Goal: Information Seeking & Learning: Learn about a topic

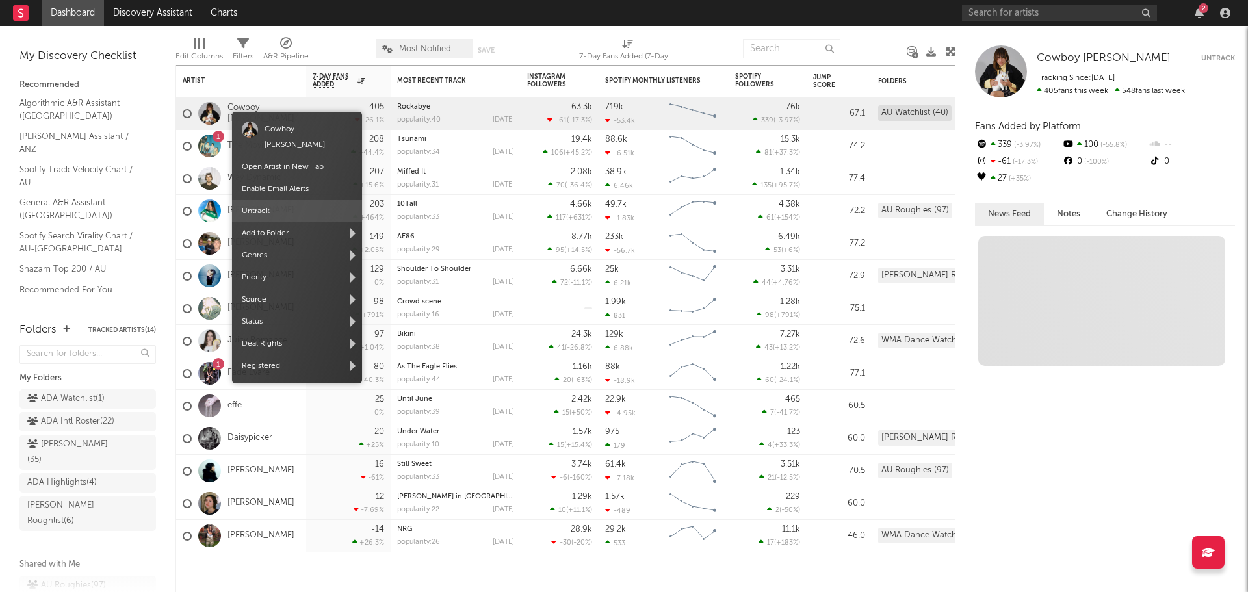
click at [291, 200] on span "Untrack" at bounding box center [297, 211] width 130 height 22
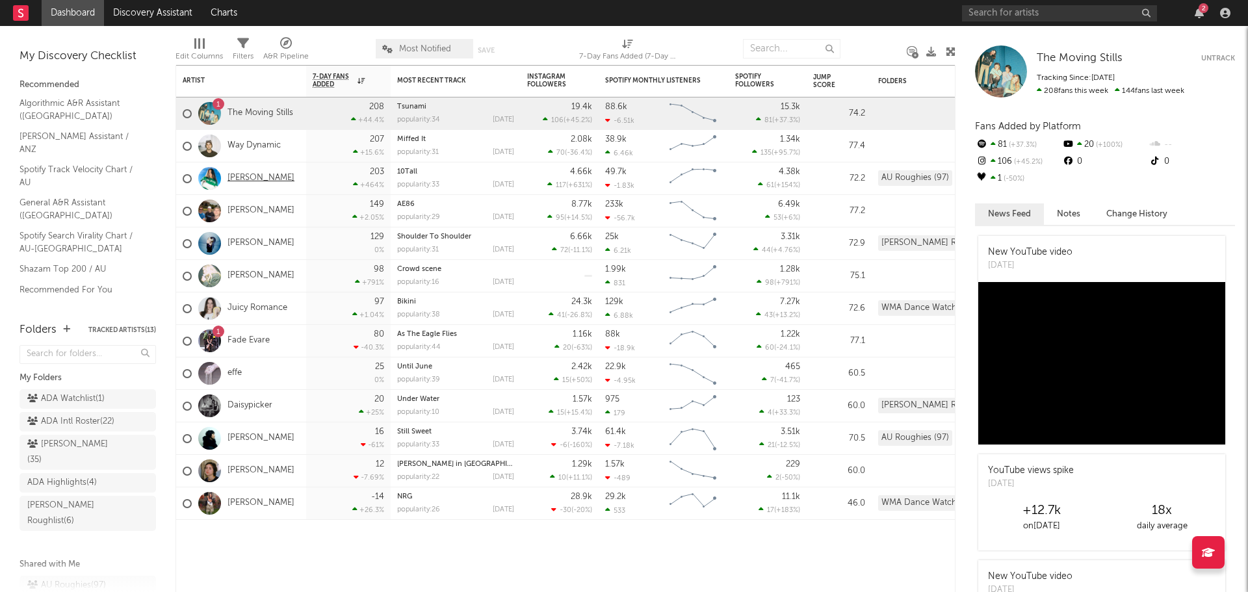
click at [268, 173] on link "[PERSON_NAME]" at bounding box center [260, 178] width 67 height 11
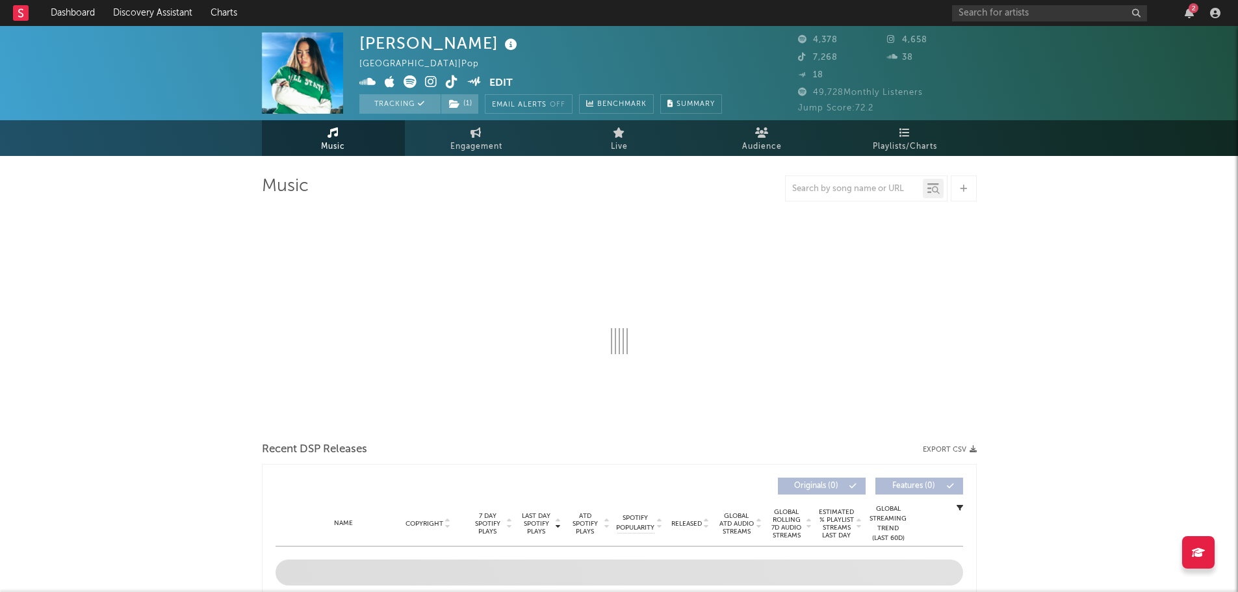
select select "6m"
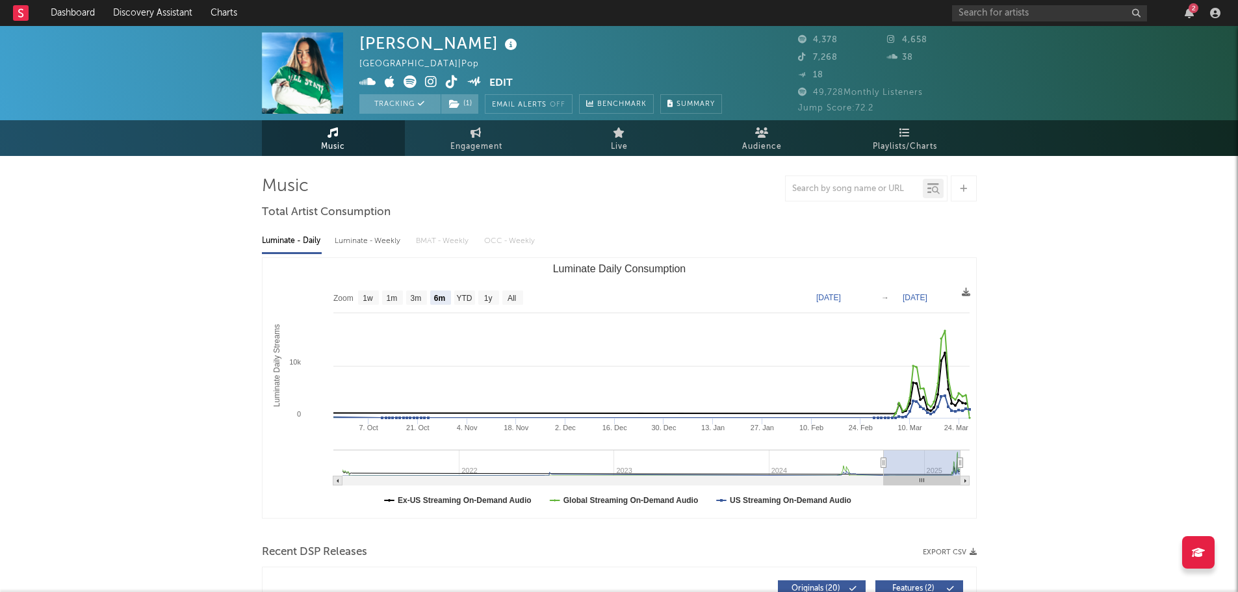
click at [27, 12] on rect at bounding box center [21, 13] width 16 height 16
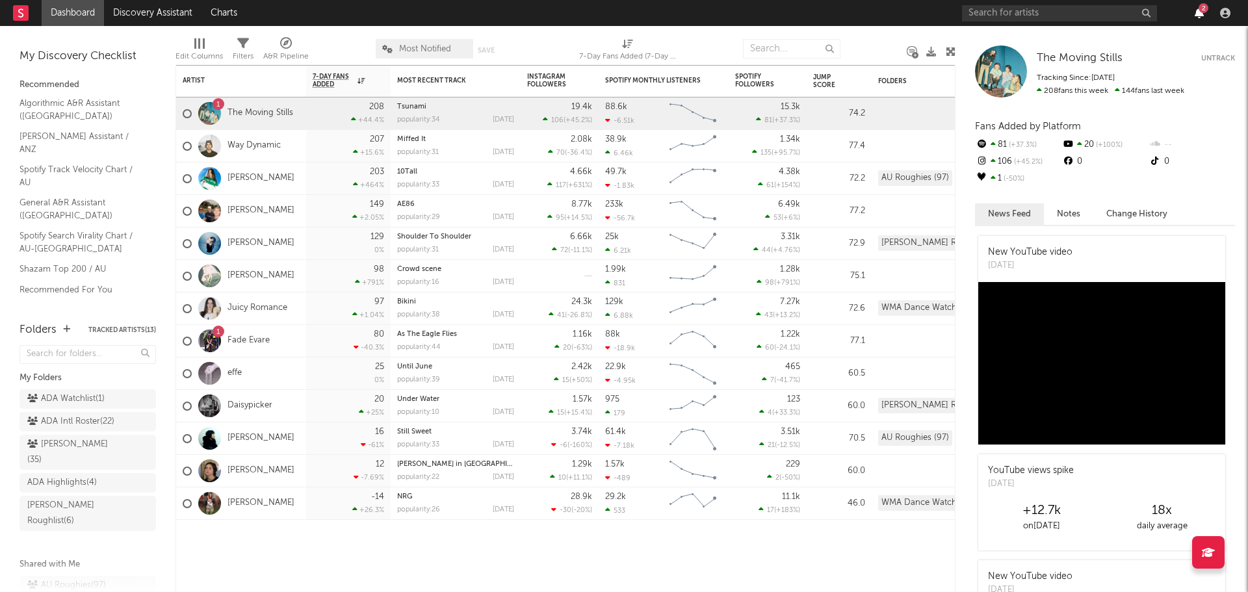
click at [1198, 12] on icon "button" at bounding box center [1198, 13] width 9 height 10
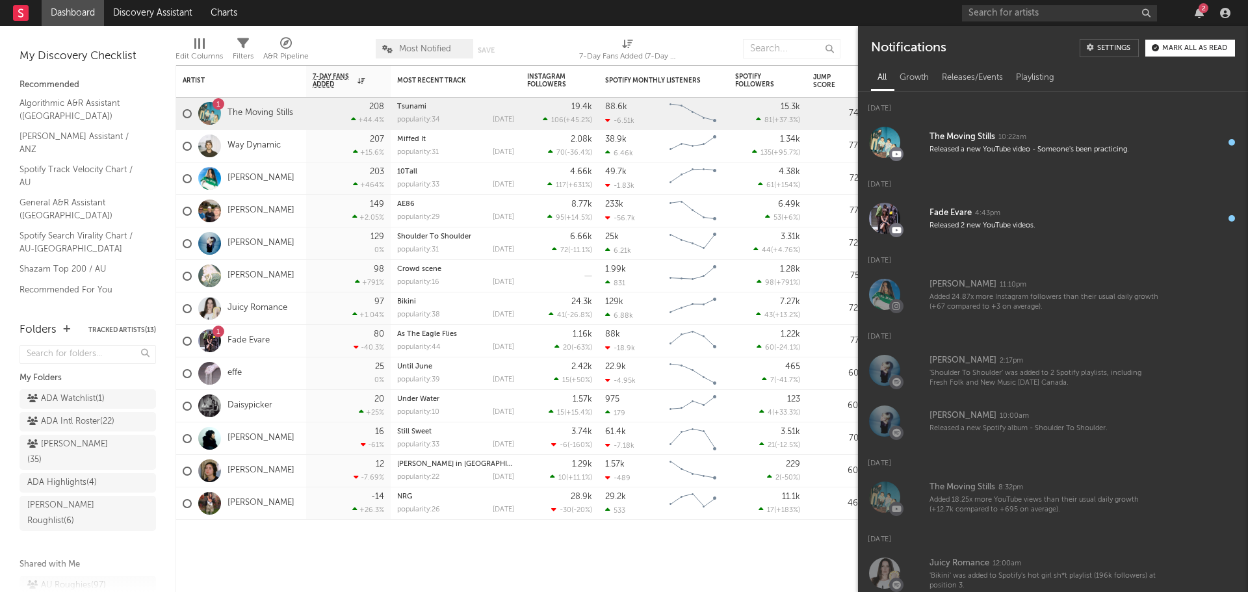
click at [1172, 47] on div "Mark all as read" at bounding box center [1194, 48] width 65 height 7
click at [1200, 11] on icon "button" at bounding box center [1198, 13] width 9 height 10
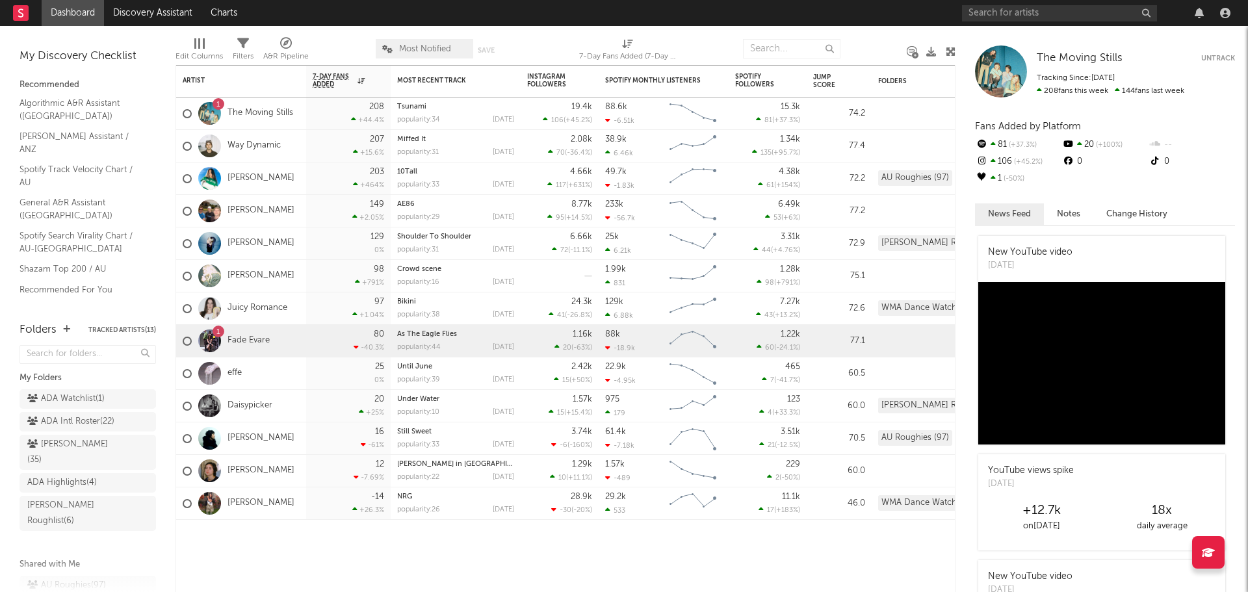
click at [208, 337] on div at bounding box center [209, 340] width 23 height 23
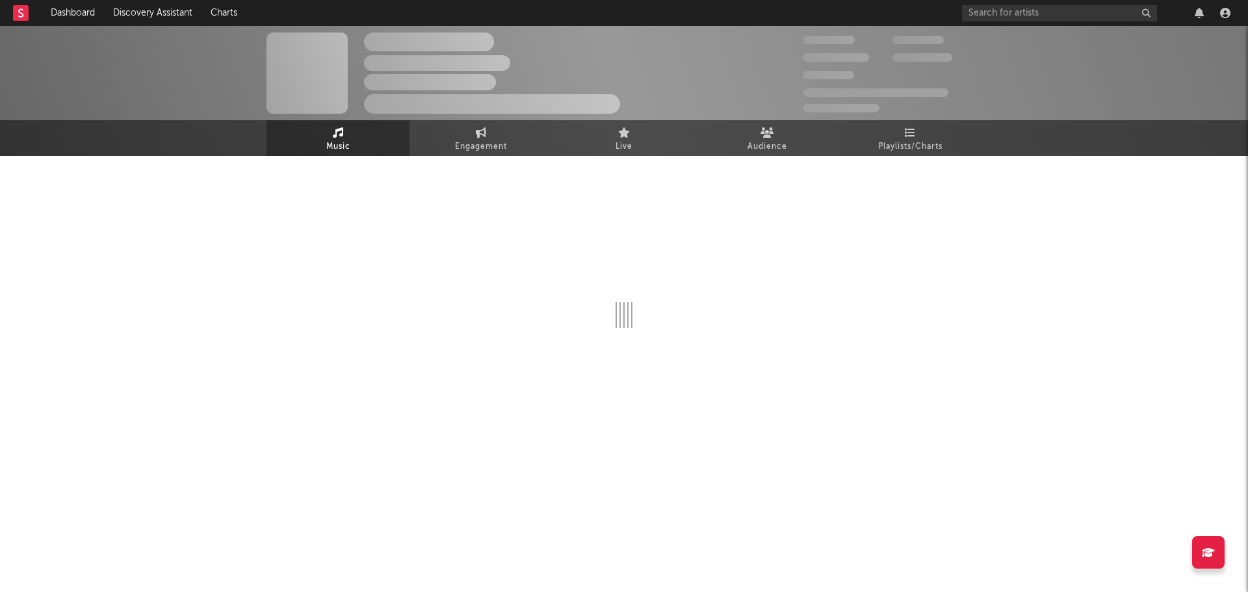
select select "1w"
